Goal: Transaction & Acquisition: Purchase product/service

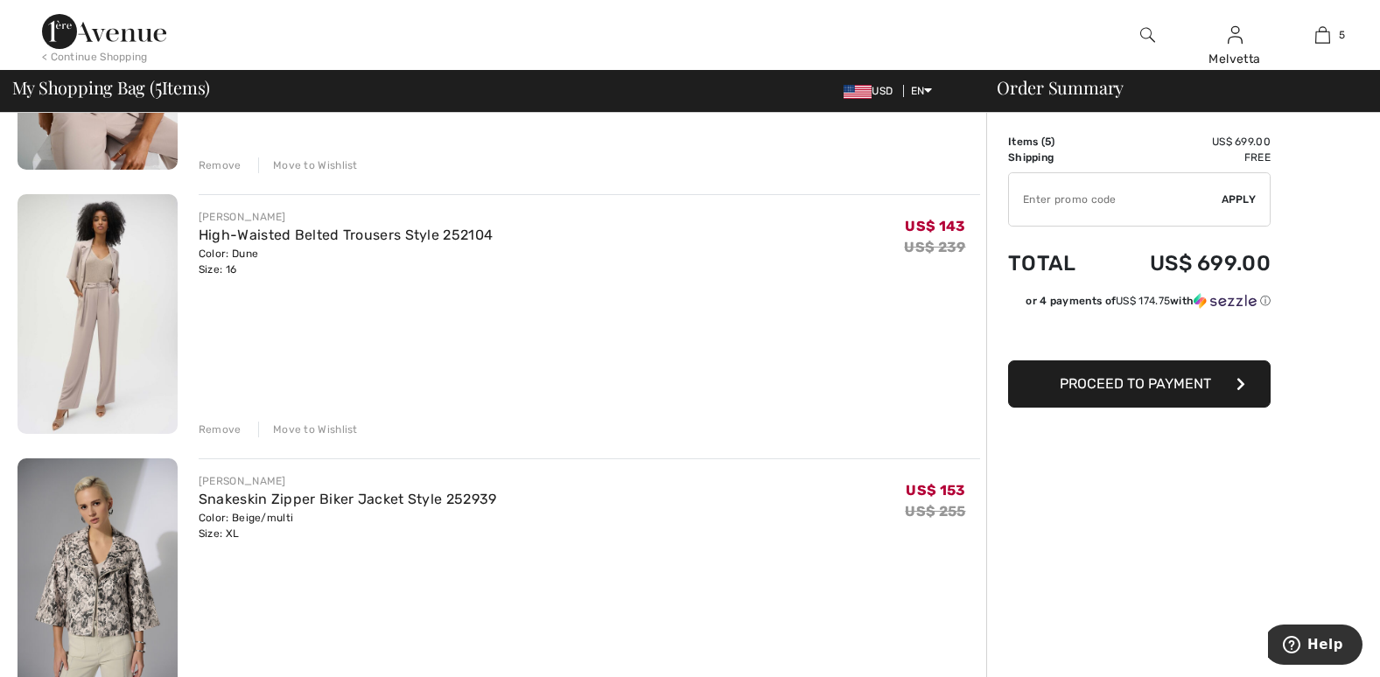
scroll to position [1185, 0]
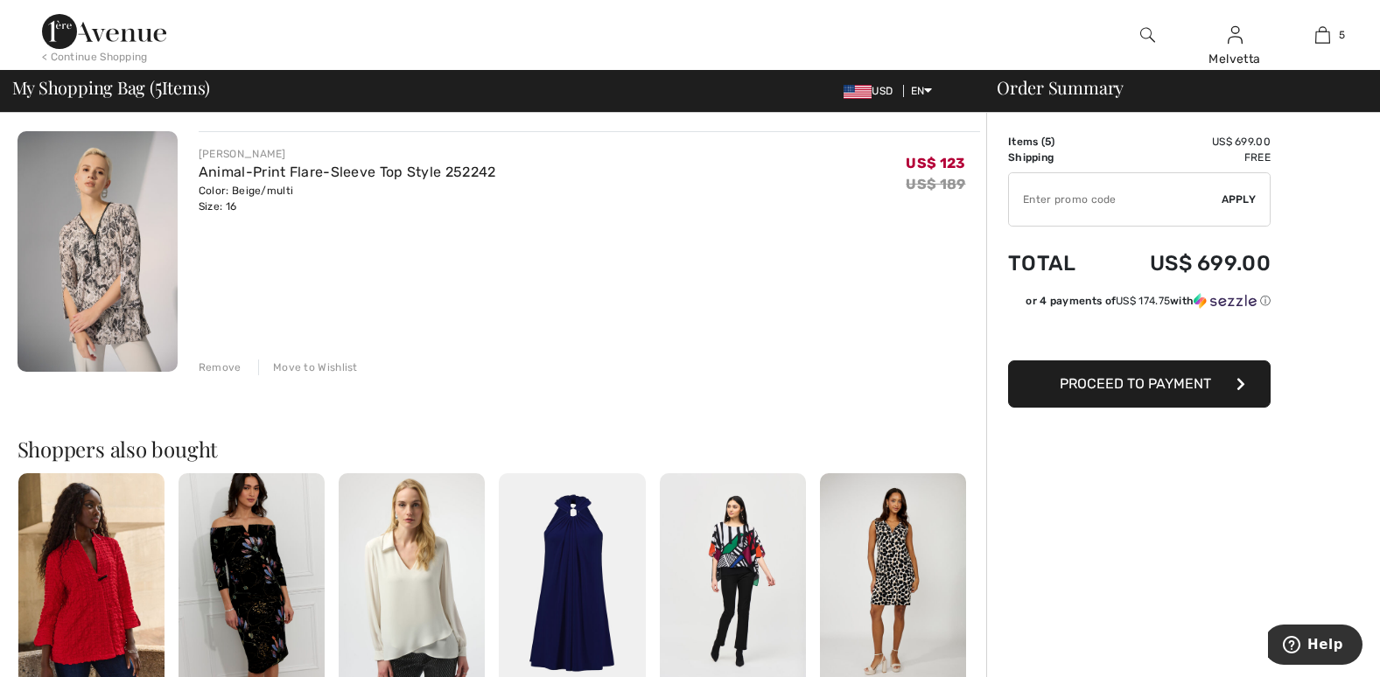
click at [219, 366] on div "Remove" at bounding box center [220, 368] width 43 height 16
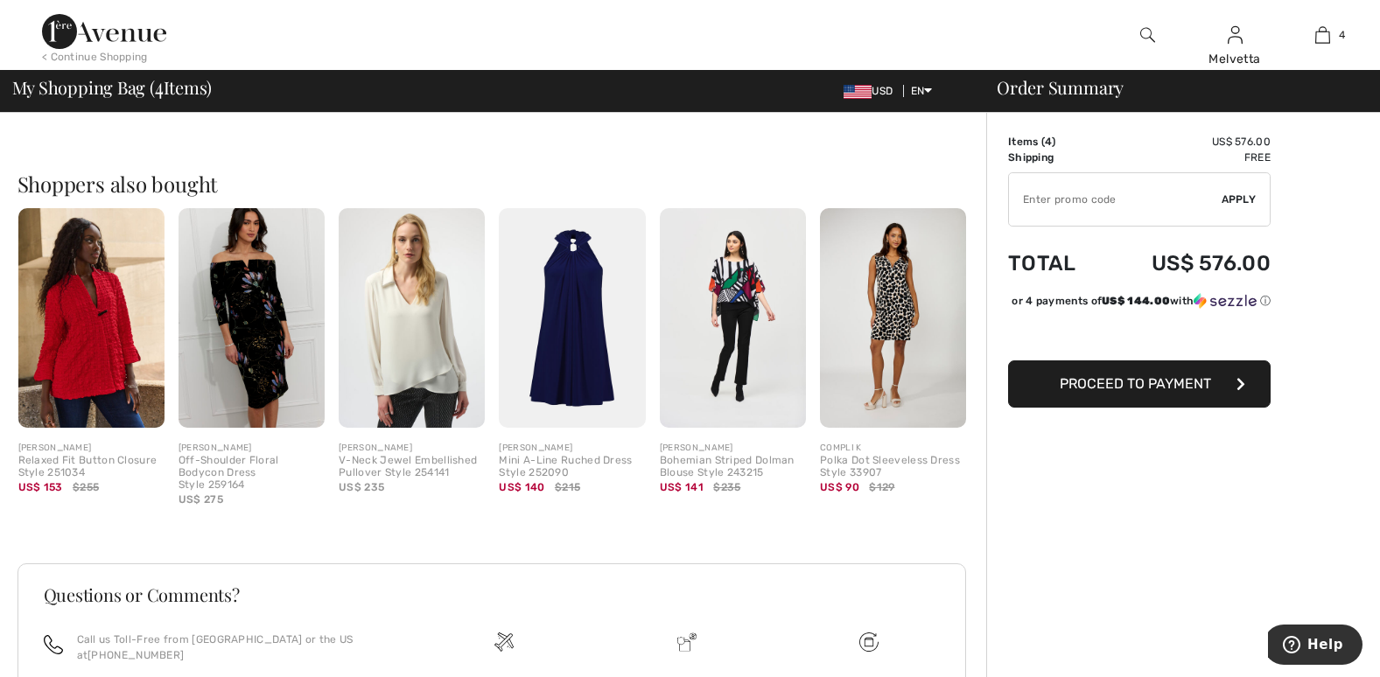
scroll to position [593, 0]
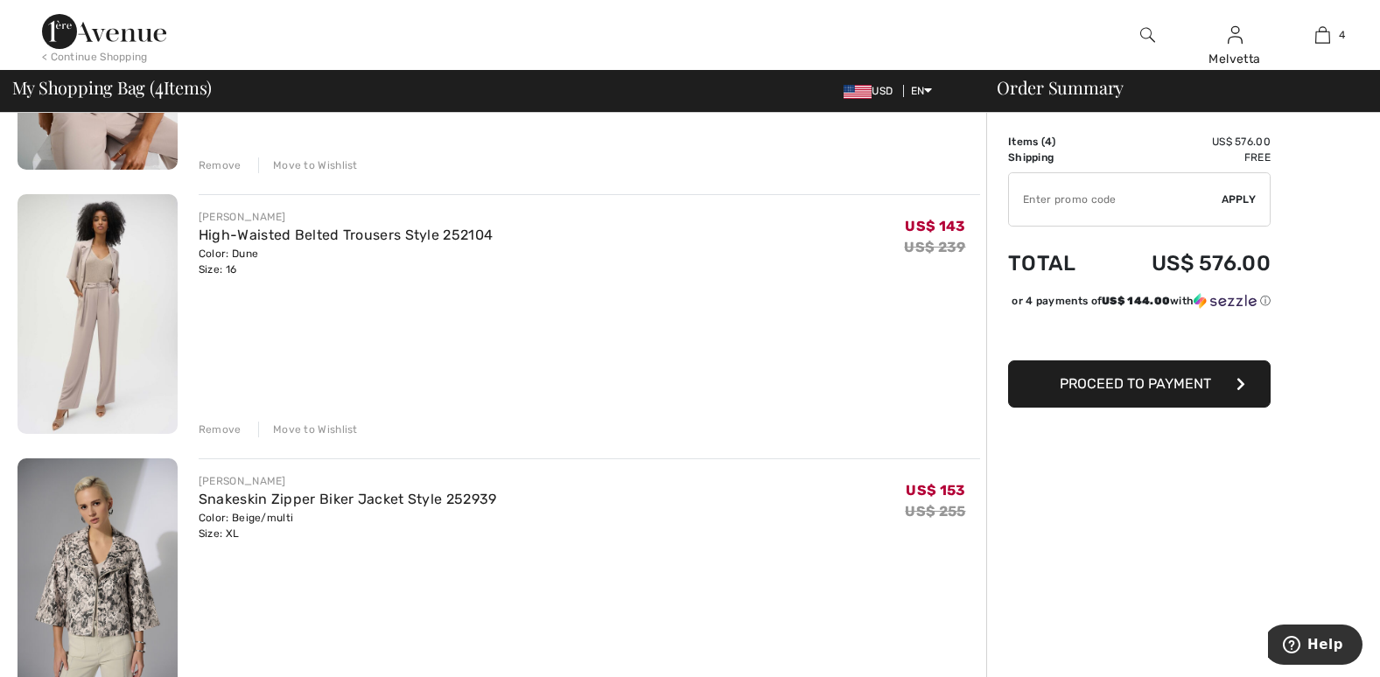
click at [215, 432] on div "Remove" at bounding box center [220, 430] width 43 height 16
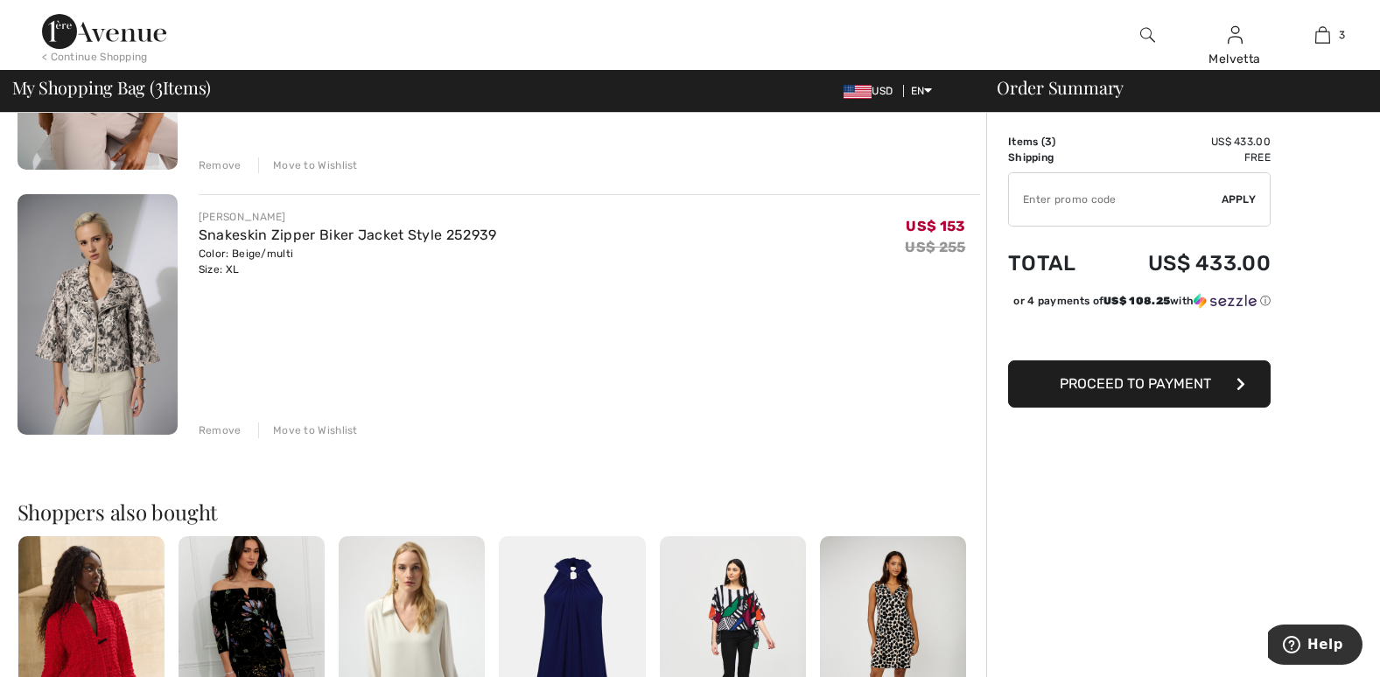
click at [219, 431] on div "Remove" at bounding box center [220, 431] width 43 height 16
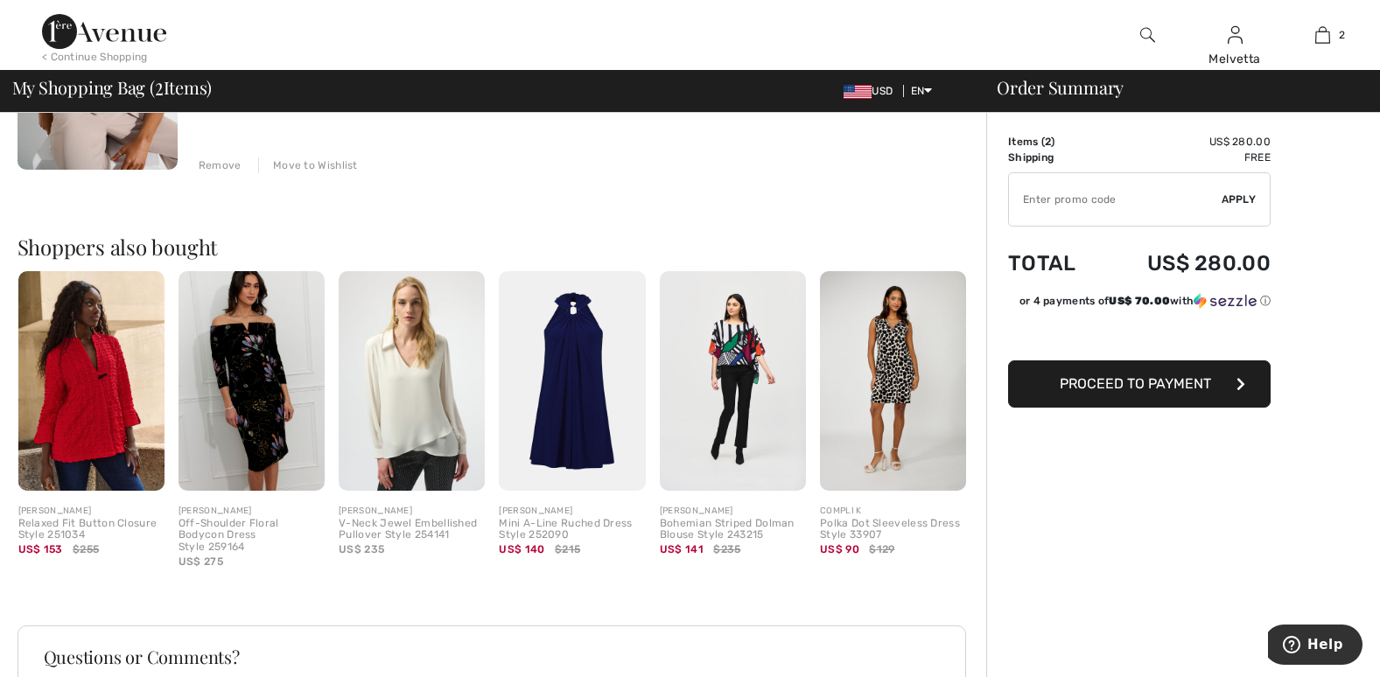
click at [214, 161] on div "Remove" at bounding box center [220, 166] width 43 height 16
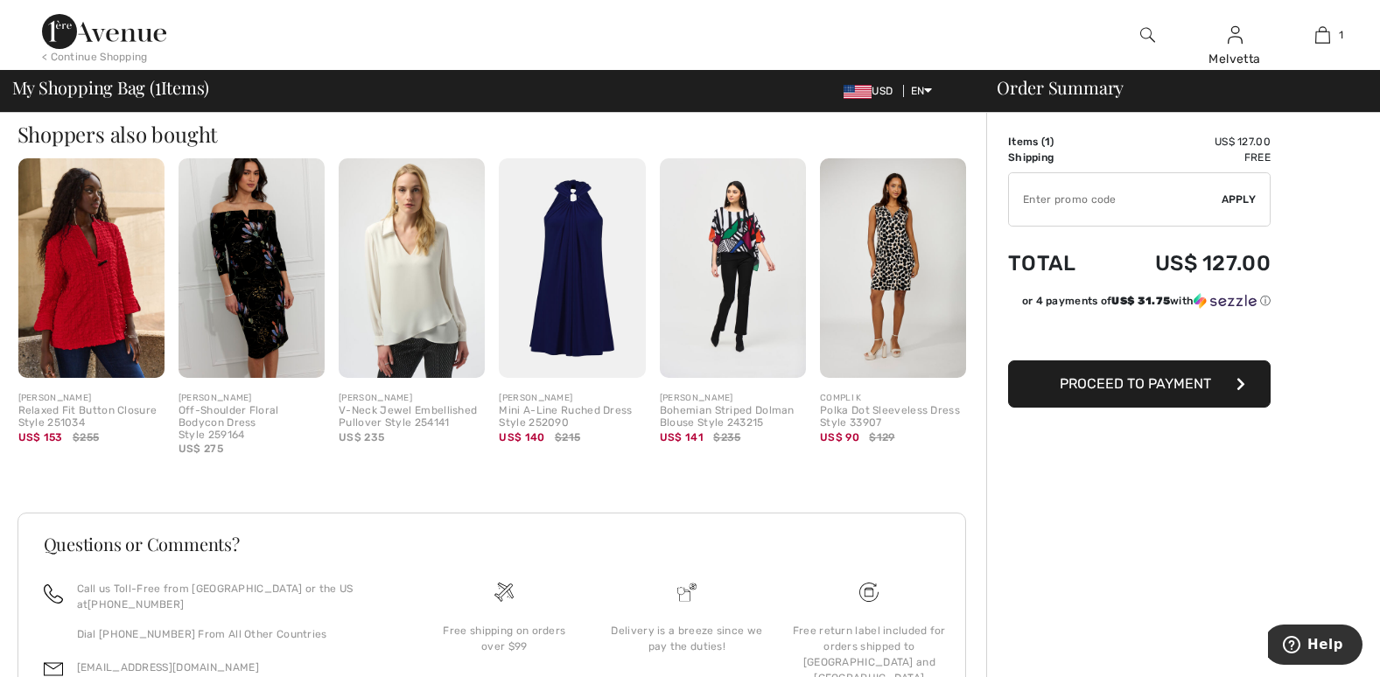
scroll to position [538, 0]
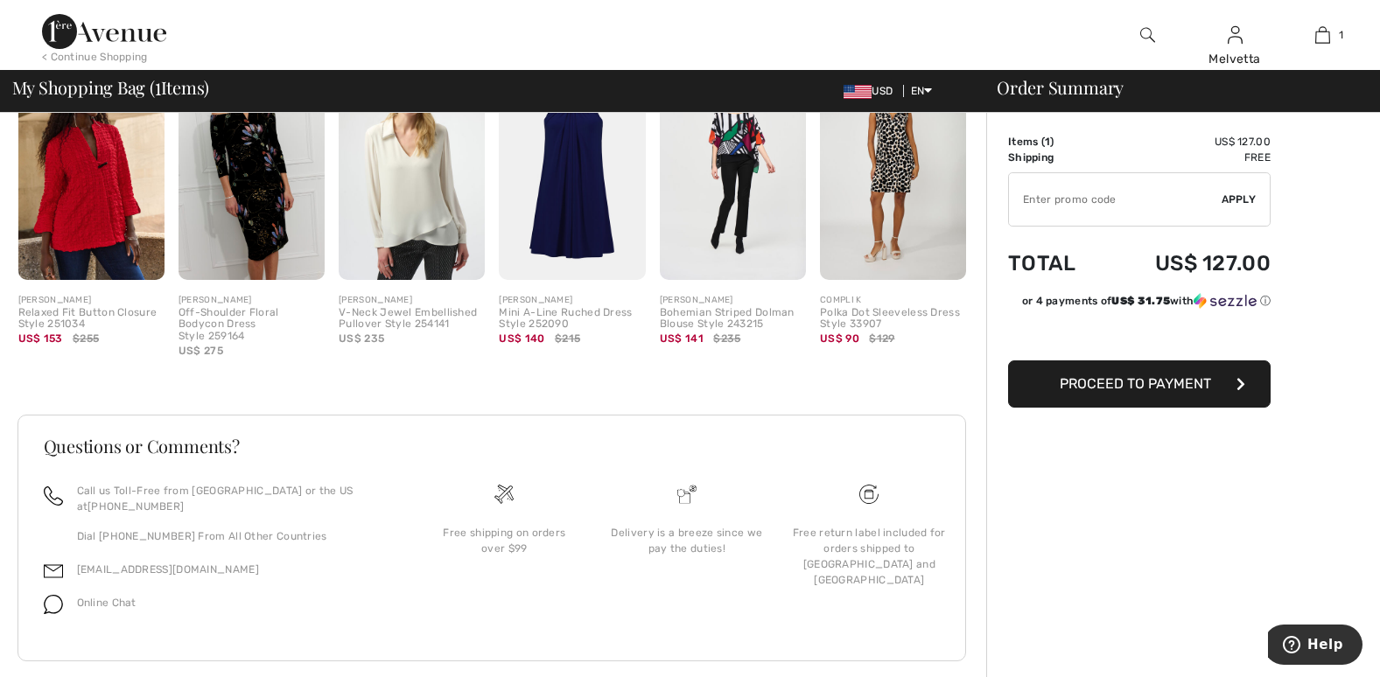
click at [1154, 386] on span "Proceed to Payment" at bounding box center [1135, 383] width 151 height 17
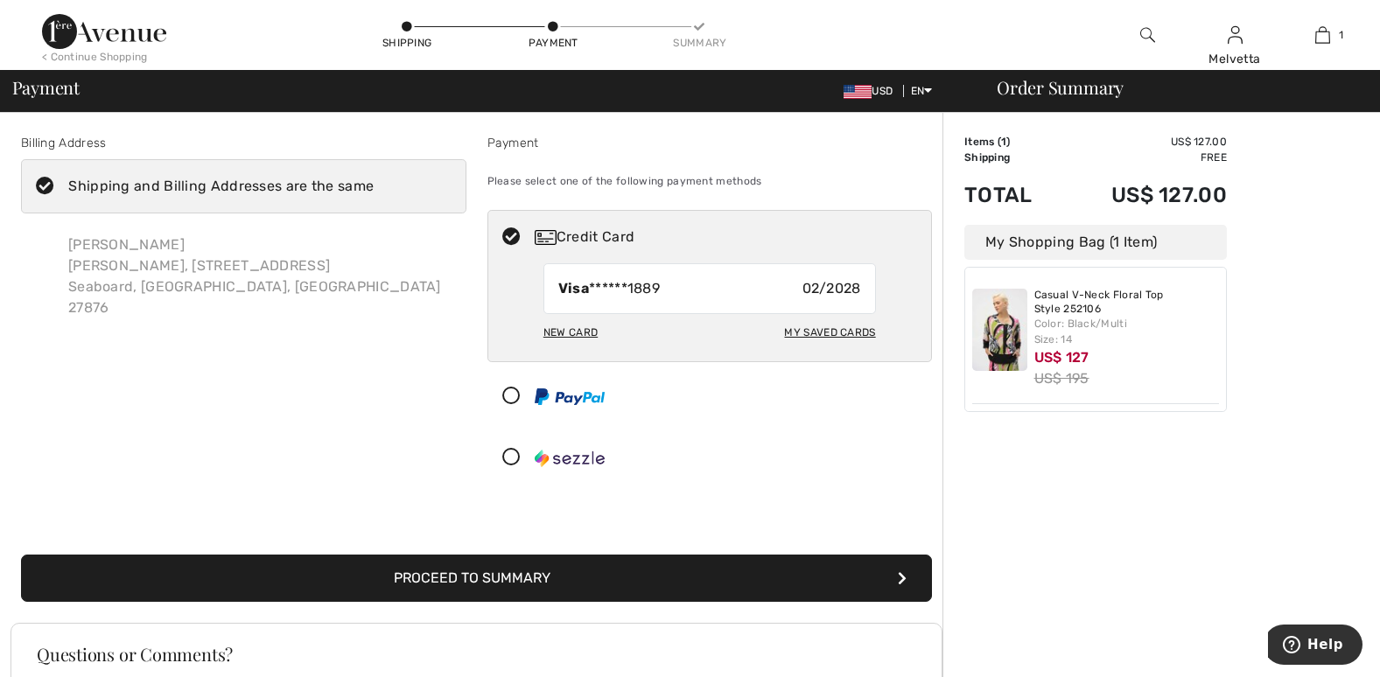
click at [587, 328] on div "New Card" at bounding box center [571, 333] width 54 height 30
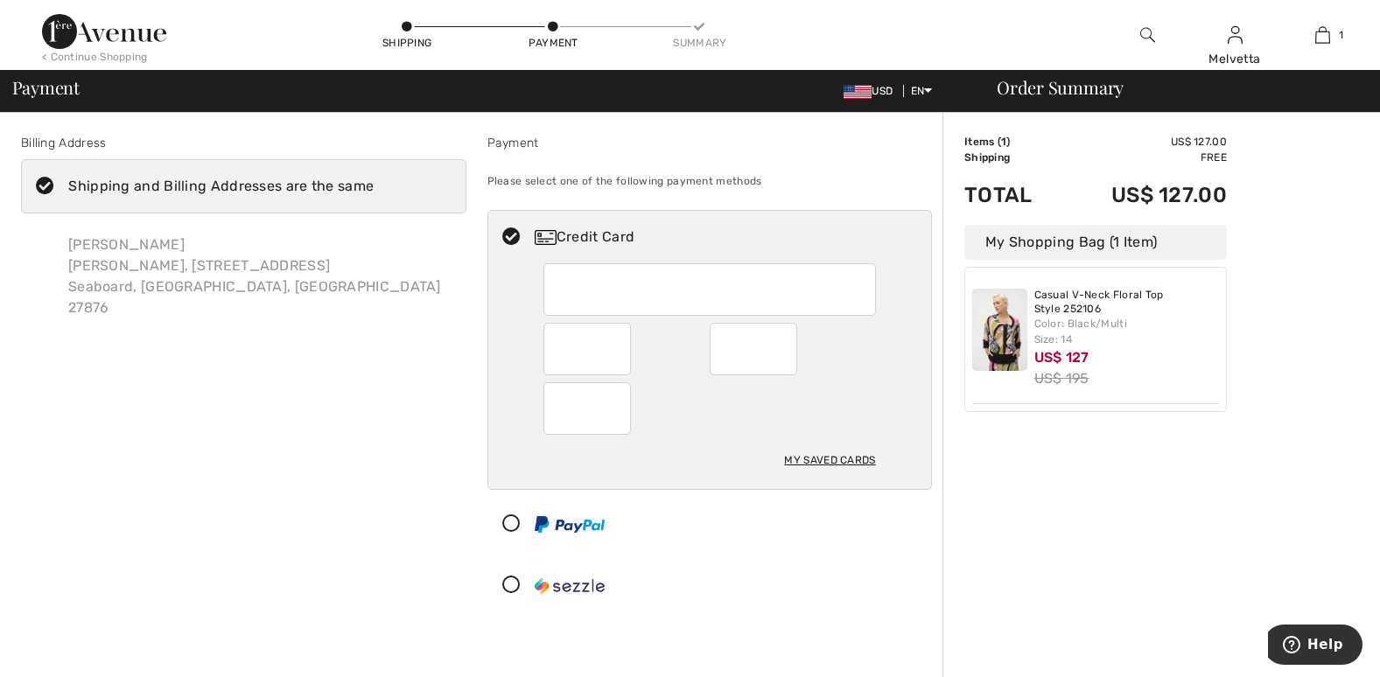
click at [831, 454] on div "My Saved Cards" at bounding box center [829, 461] width 91 height 30
radio input "true"
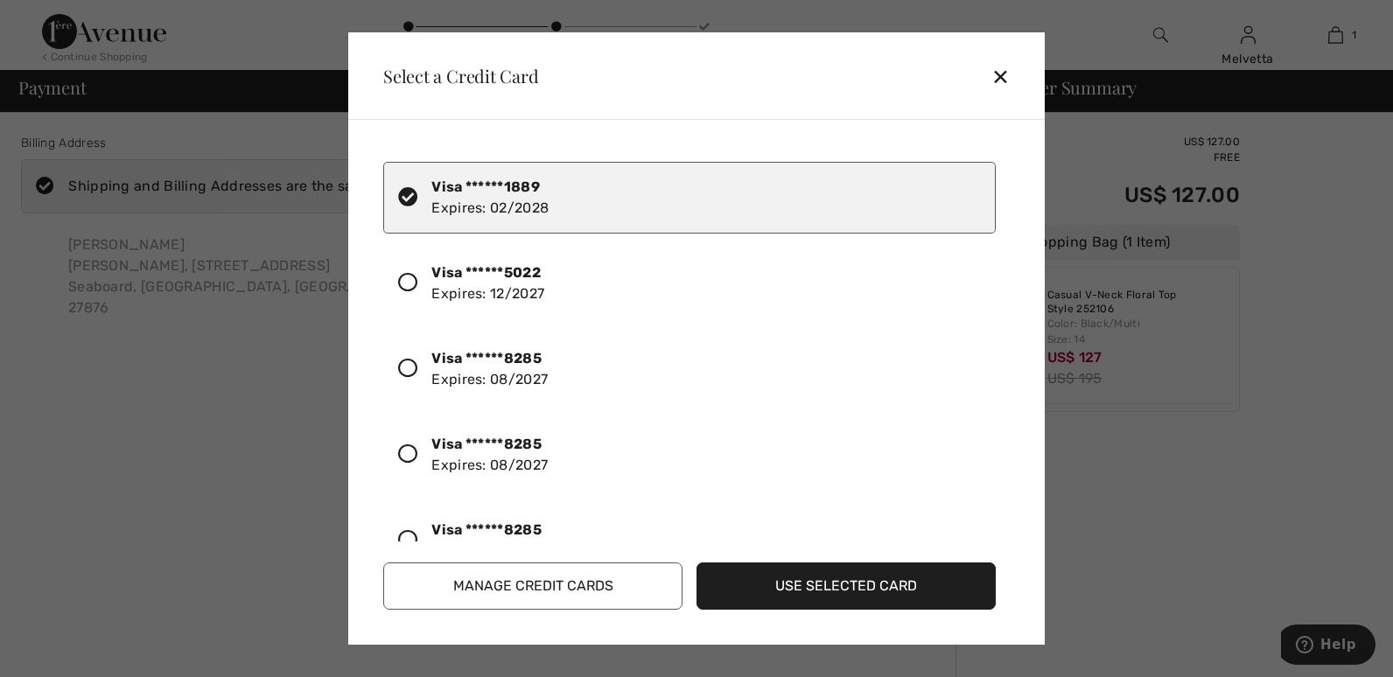
click at [1007, 393] on div "Visa ******1889 Expires: 02/2028 Visa ******5022 Expires: 12/2027 Visa ******82…" at bounding box center [700, 345] width 634 height 394
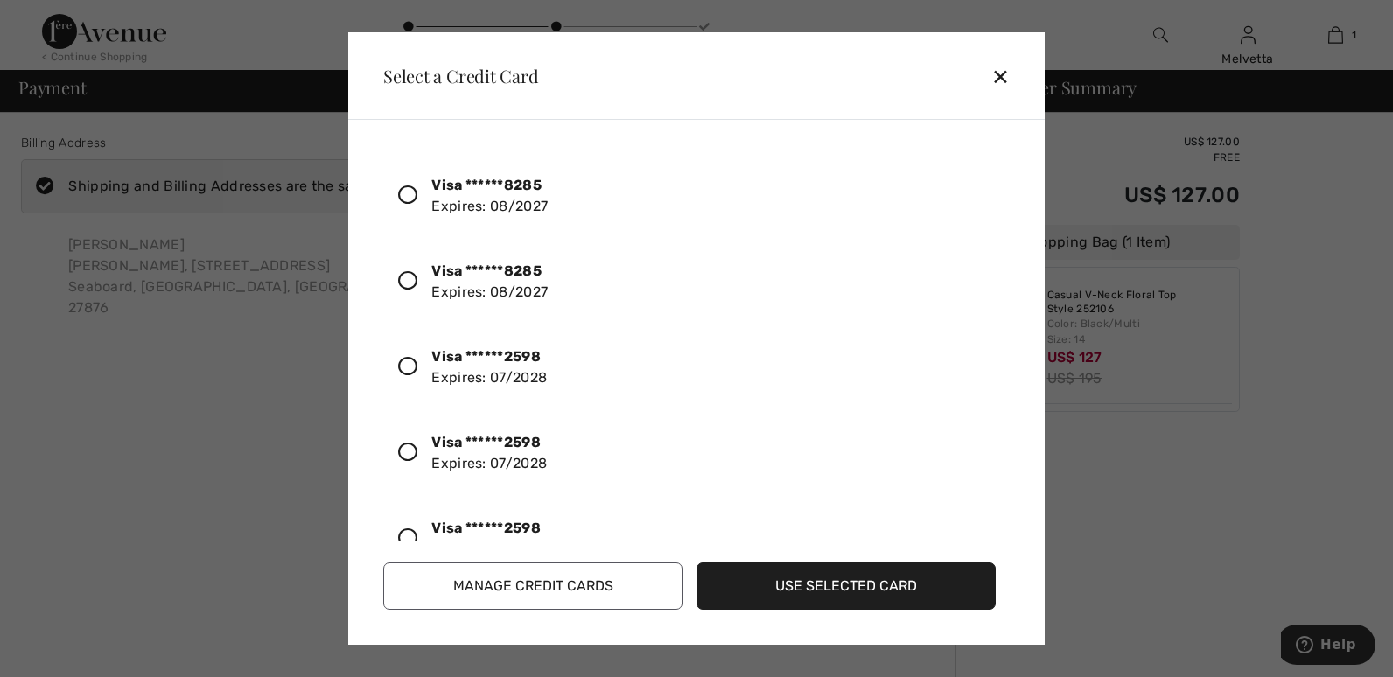
click at [411, 447] on icon at bounding box center [407, 452] width 19 height 19
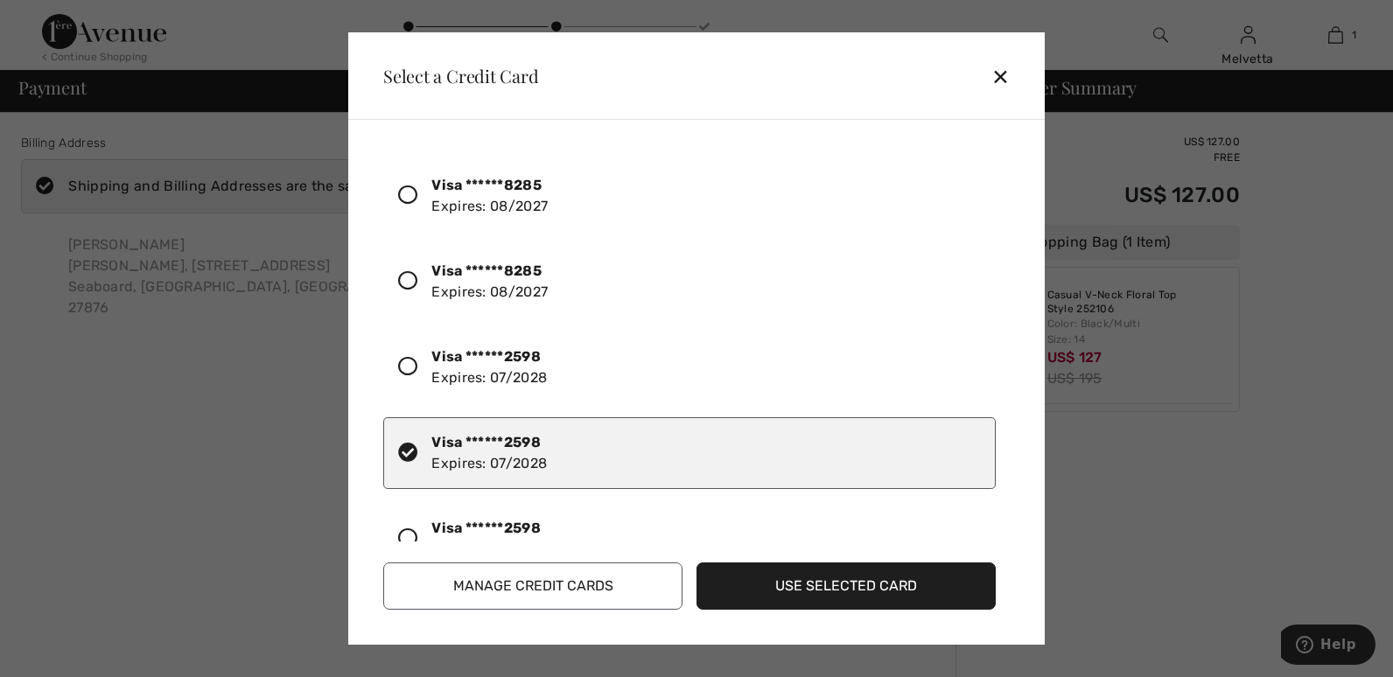
click at [831, 586] on button "Use Selected Card" at bounding box center [846, 586] width 299 height 47
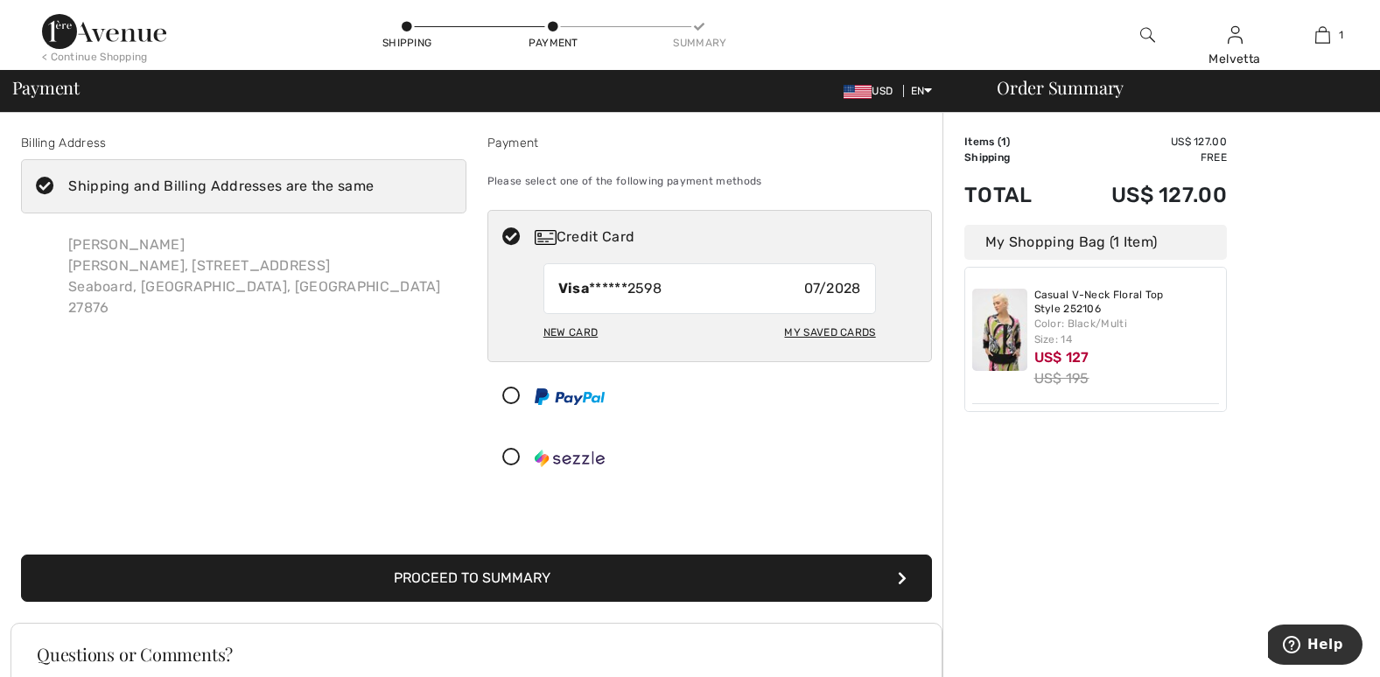
click at [740, 582] on button "Proceed to Summary" at bounding box center [476, 578] width 911 height 47
click at [896, 575] on button "Proceed to Summary" at bounding box center [476, 578] width 911 height 47
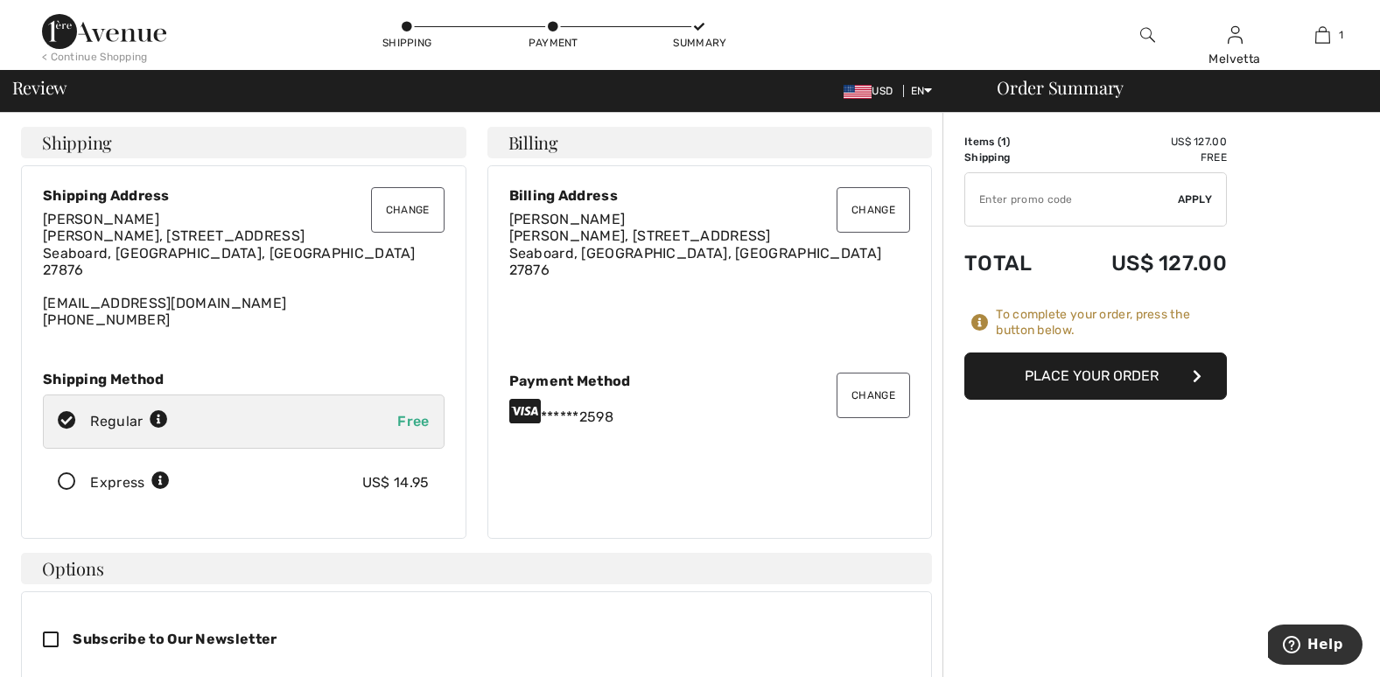
click at [66, 481] on icon at bounding box center [67, 483] width 46 height 18
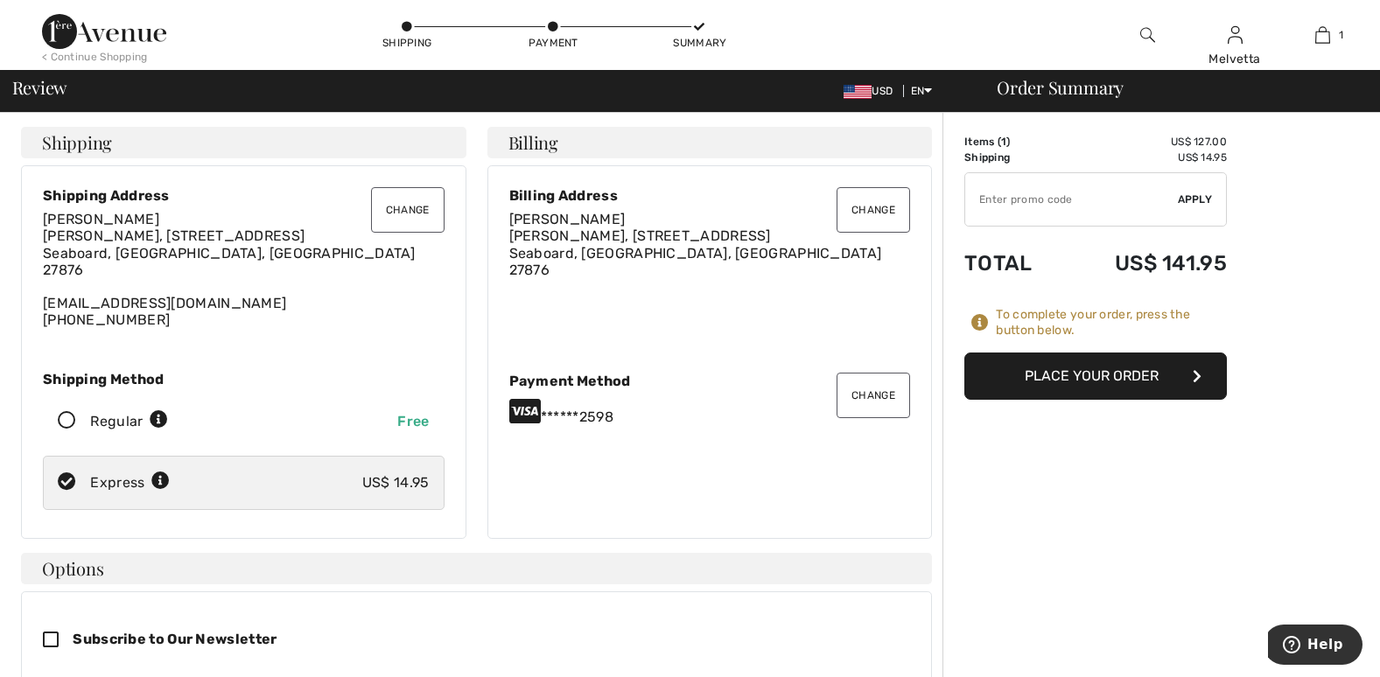
click at [1045, 379] on button "Place Your Order" at bounding box center [1096, 376] width 263 height 47
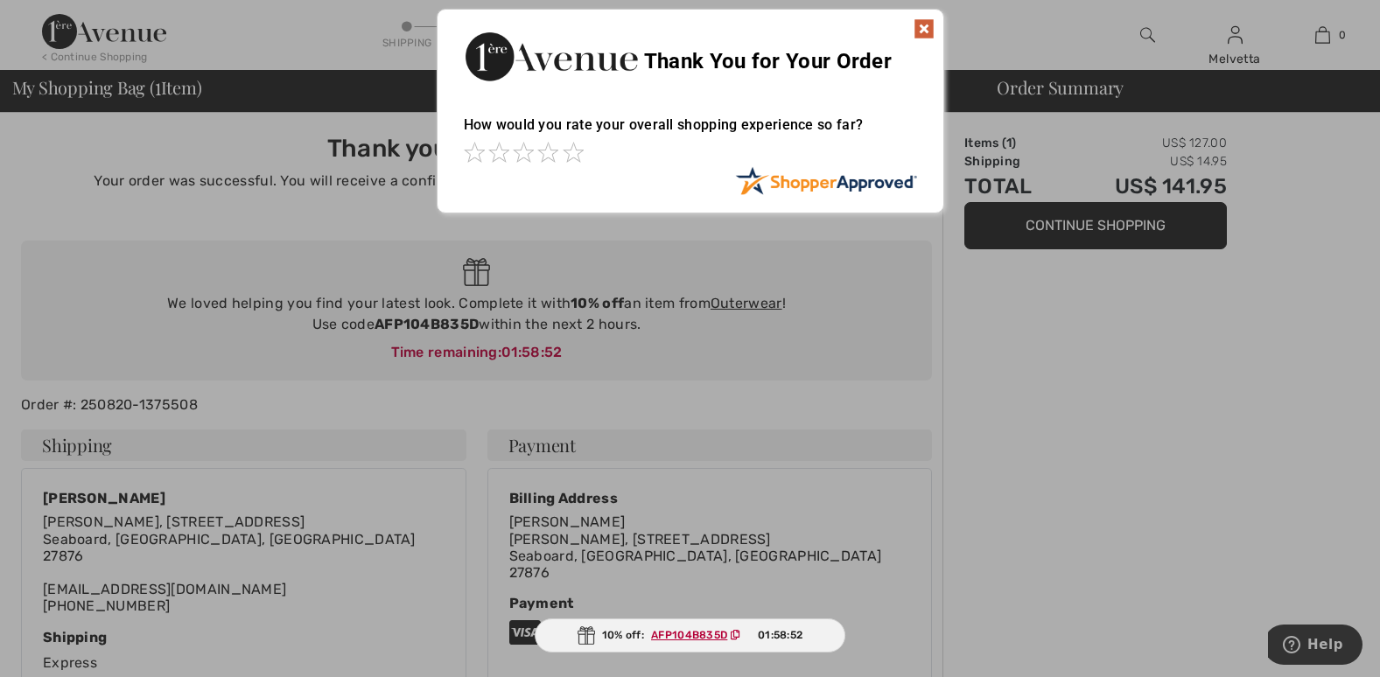
click at [1038, 362] on div at bounding box center [690, 338] width 1380 height 677
click at [923, 25] on img at bounding box center [924, 28] width 21 height 21
